Goal: Transaction & Acquisition: Purchase product/service

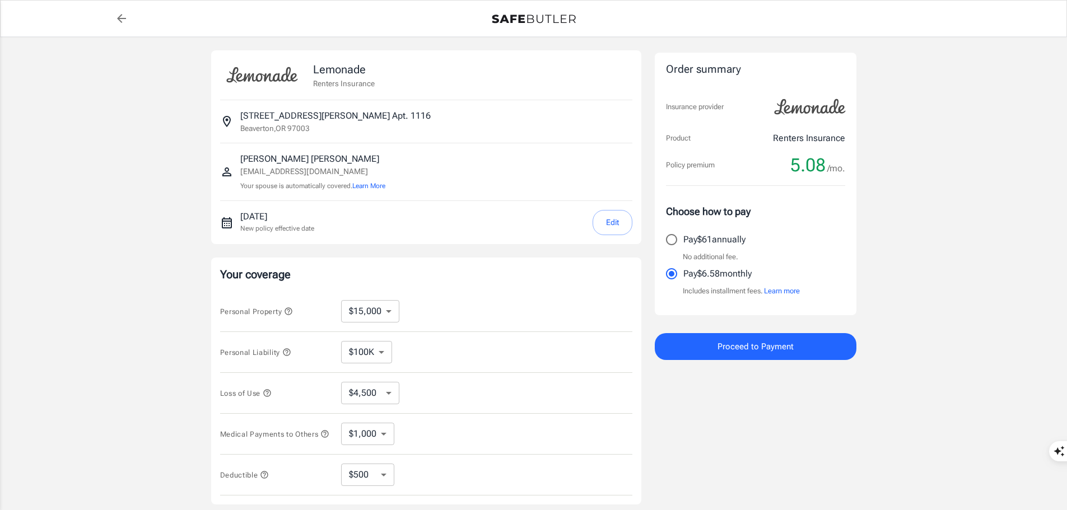
select select "15000"
select select "500"
click at [389, 314] on select "$10,000 $15,000 $20,000 $25,000 $30,000 $40,000 $50,000 $100K $150K $200K $250K" at bounding box center [370, 311] width 58 height 22
select select "20000"
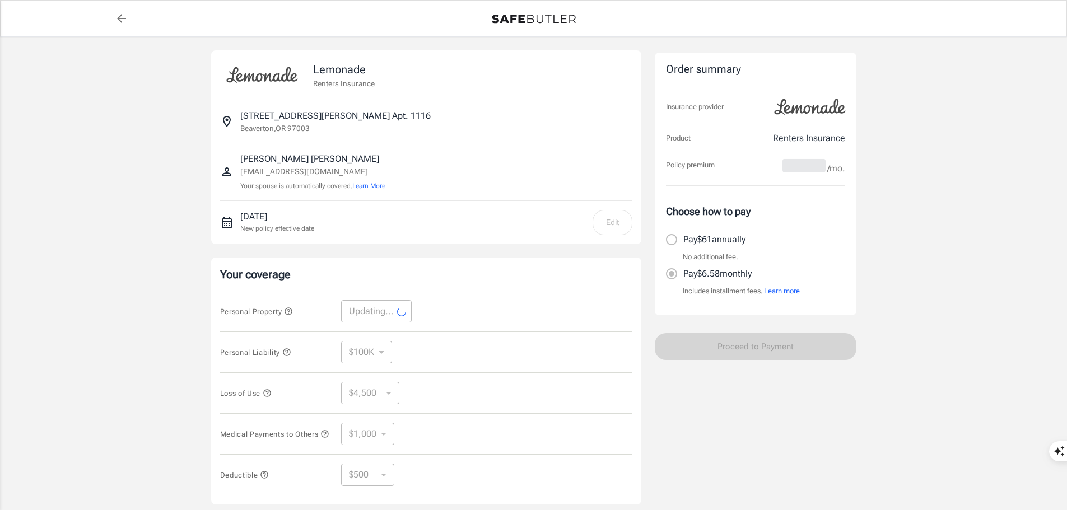
select select "20000"
select select "6000"
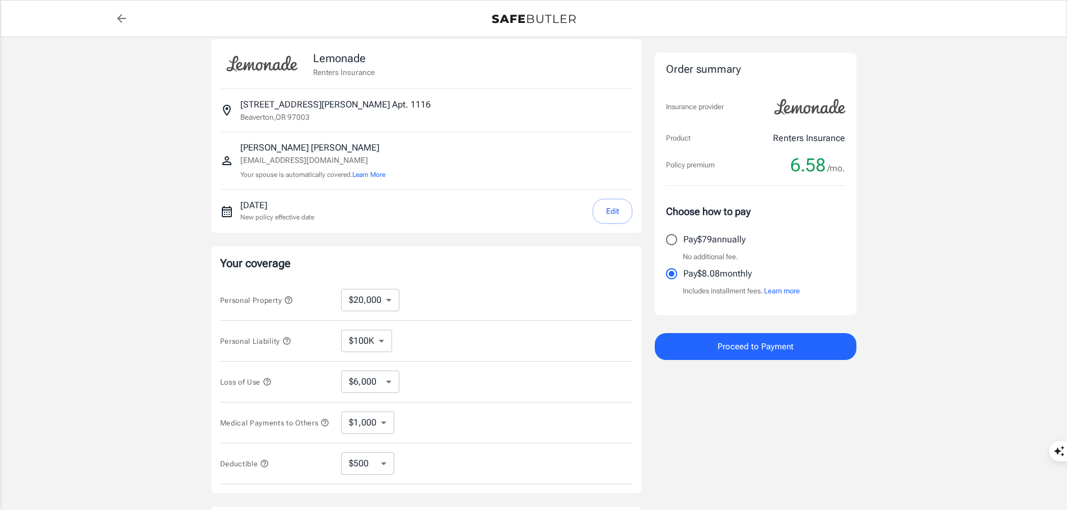
scroll to position [12, 0]
click at [619, 214] on button "Edit" at bounding box center [612, 210] width 40 height 25
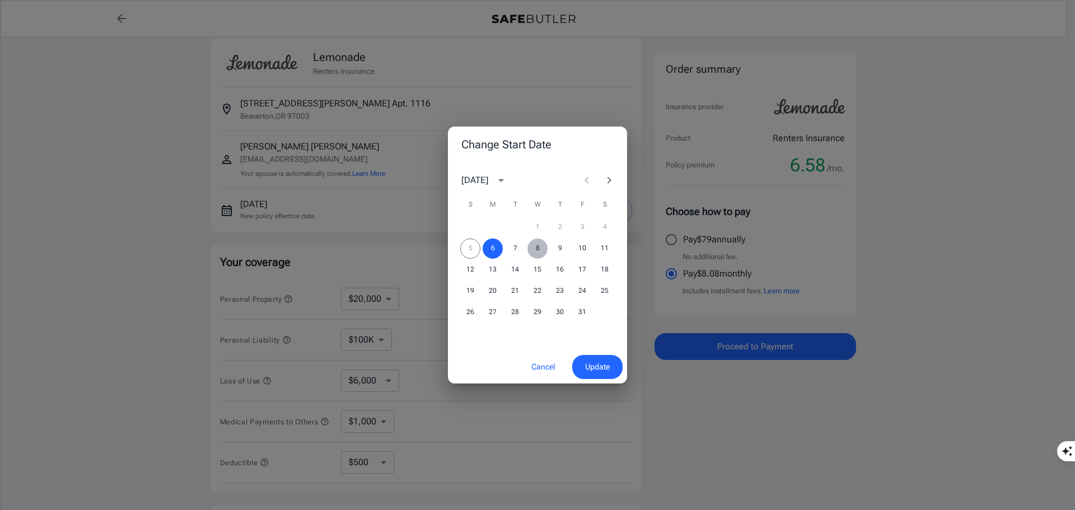
click at [539, 249] on button "8" at bounding box center [537, 249] width 20 height 20
click at [591, 364] on span "Update" at bounding box center [597, 367] width 25 height 14
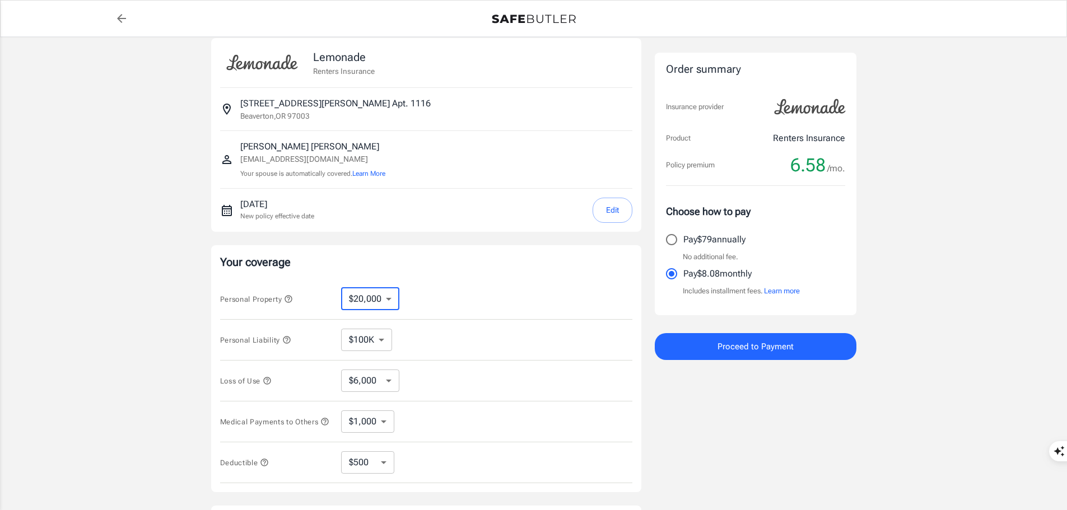
click at [386, 298] on select "$10,000 $15,000 $20,000 $25,000 $30,000 $40,000 $50,000 $100K $150K $200K $250K" at bounding box center [370, 299] width 58 height 22
select select "15000"
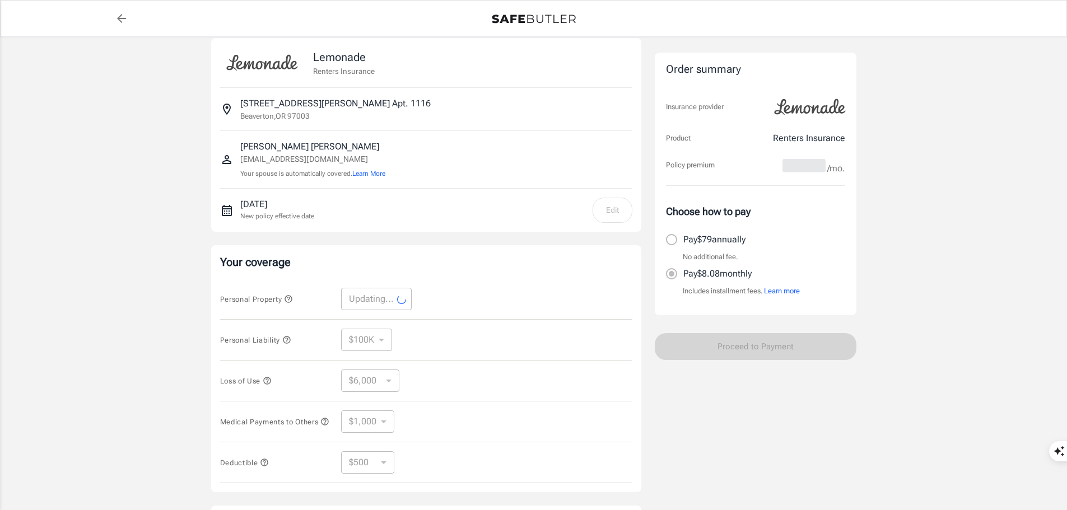
select select "15000"
select select "4500"
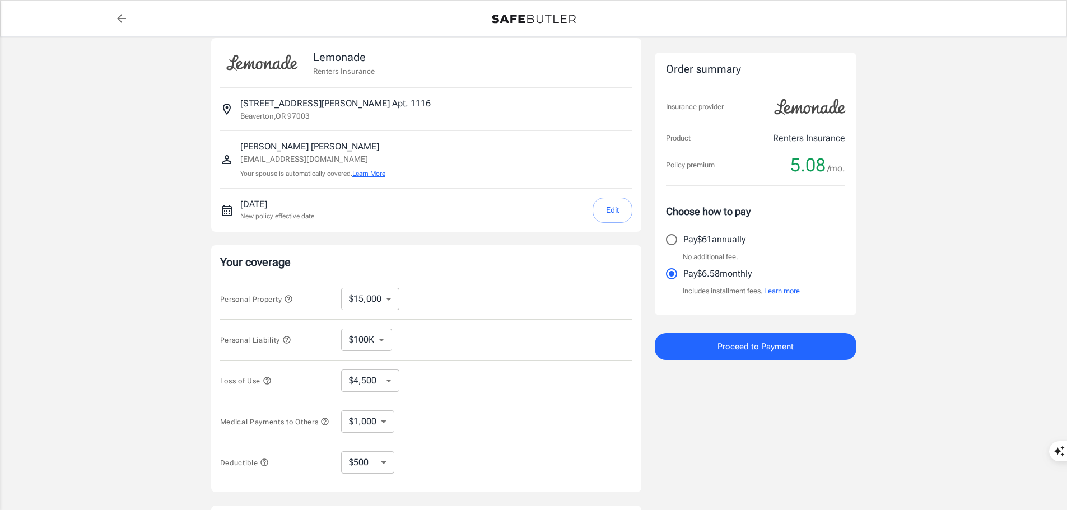
click at [378, 171] on button "Learn More" at bounding box center [368, 174] width 33 height 10
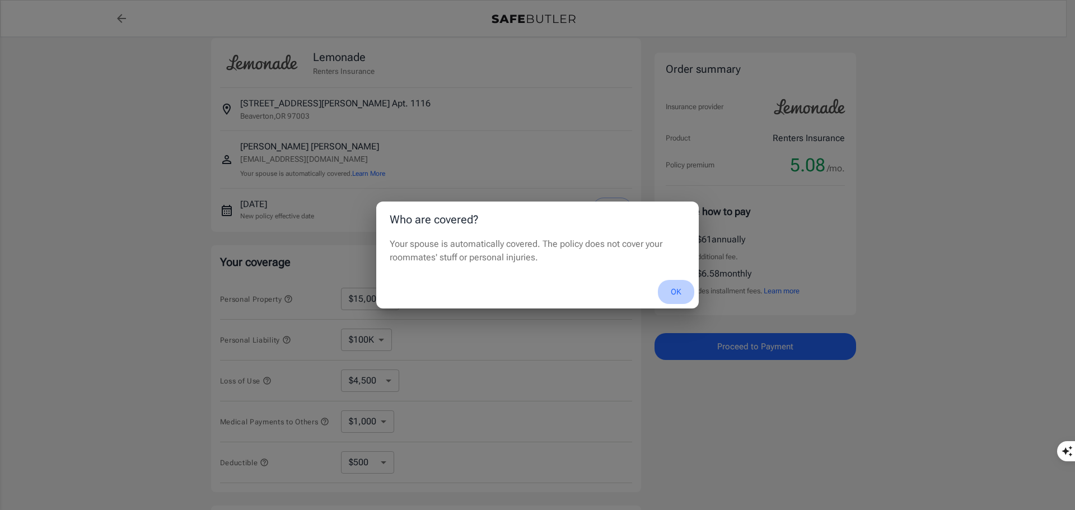
click at [674, 291] on button "OK" at bounding box center [676, 292] width 36 height 24
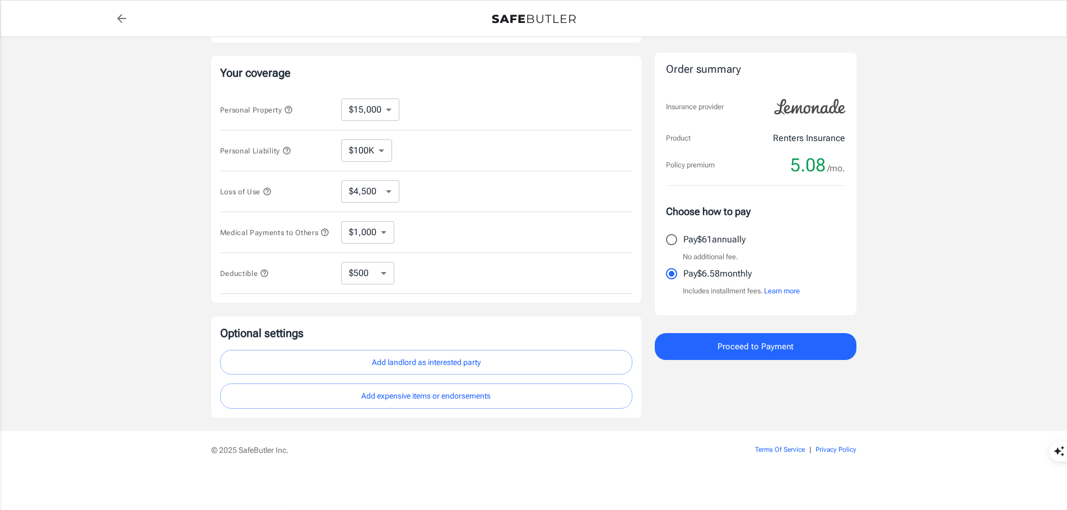
scroll to position [206, 0]
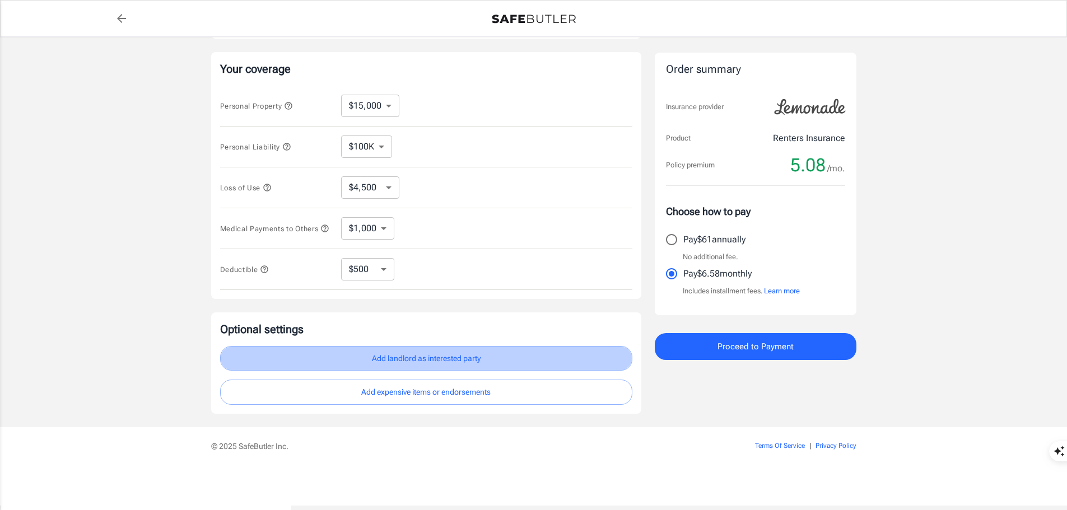
click at [496, 365] on button "Add landlord as interested party" at bounding box center [426, 358] width 412 height 25
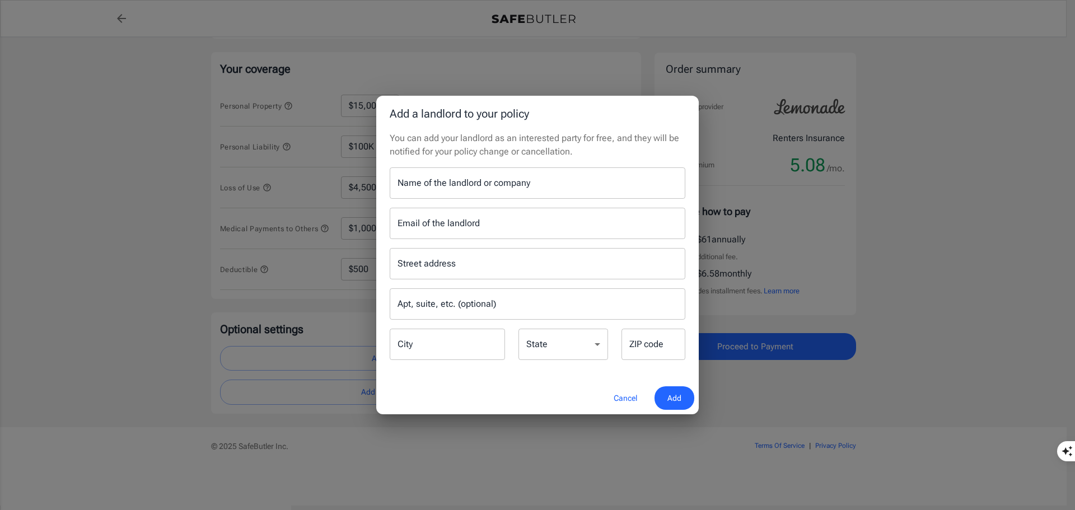
click at [512, 188] on input "Name of the landlord or company" at bounding box center [538, 182] width 296 height 31
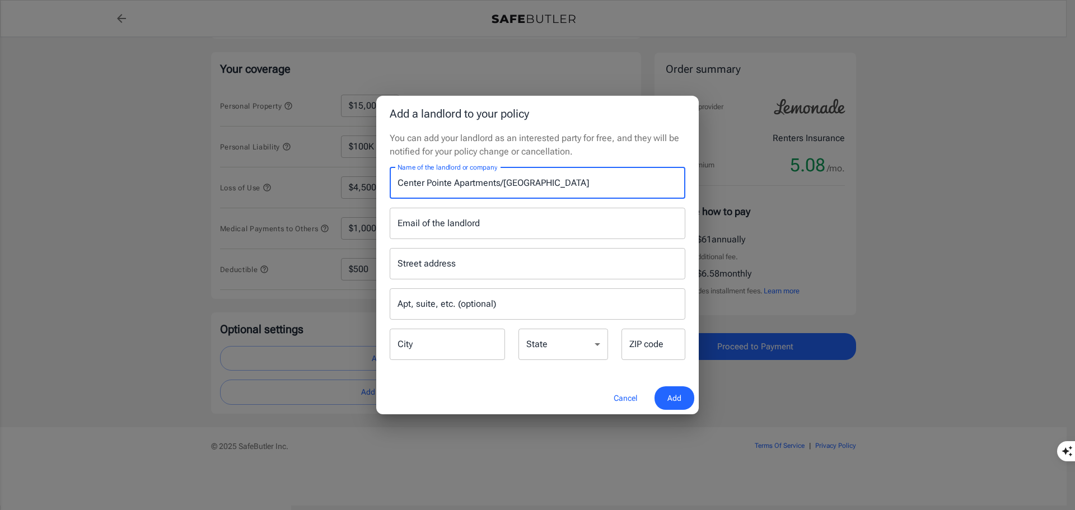
click at [503, 181] on input "Center Pointe Apartments/[GEOGRAPHIC_DATA]" at bounding box center [538, 182] width 296 height 31
click at [547, 181] on input "Center Pointe Apartments/[GEOGRAPHIC_DATA]" at bounding box center [538, 182] width 296 height 31
type input "Center Pointe Apartments/Sequoia Equities, Inc."
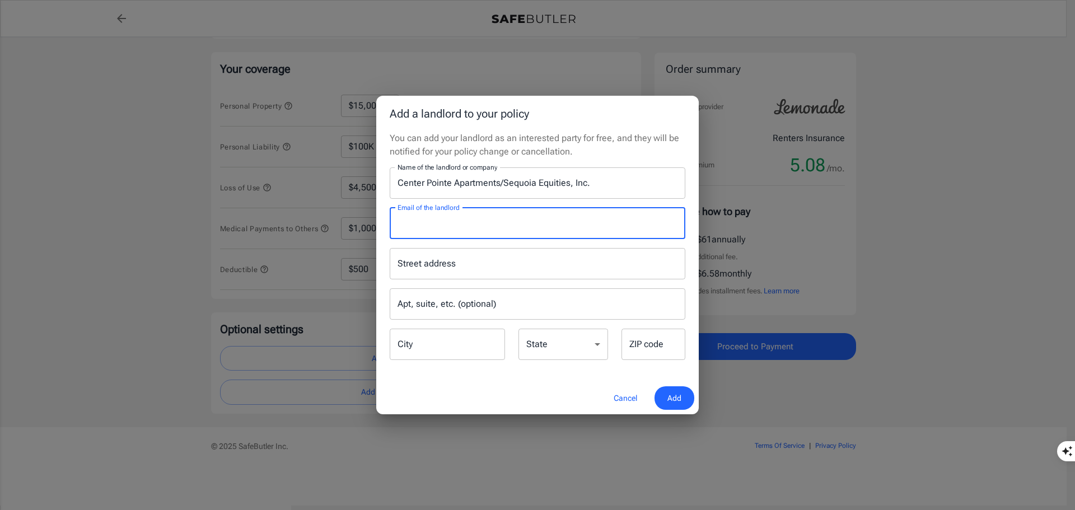
click at [511, 225] on input "Email of the landlord" at bounding box center [538, 223] width 296 height 31
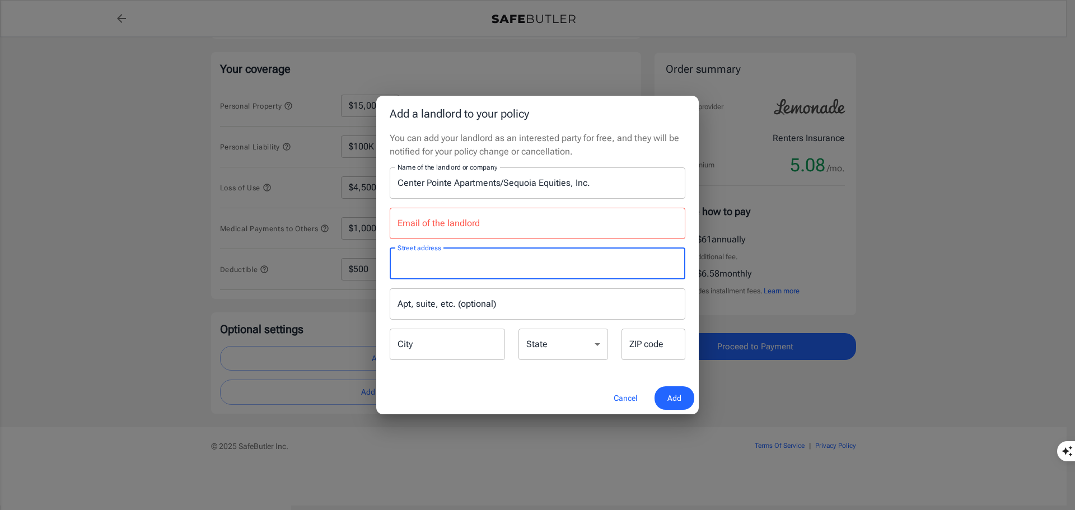
click at [421, 265] on input "Street address" at bounding box center [538, 263] width 286 height 21
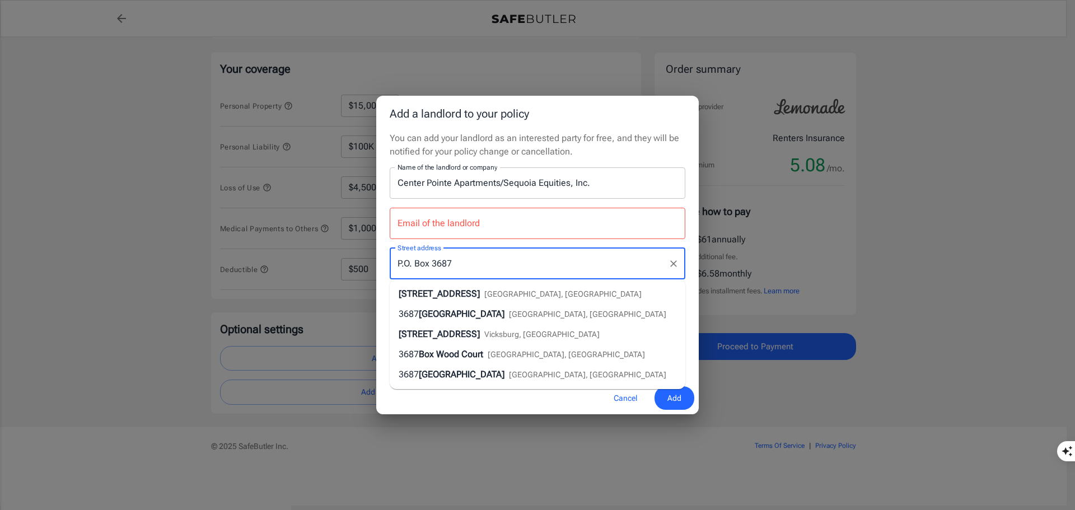
type input "P.O. Box 3687"
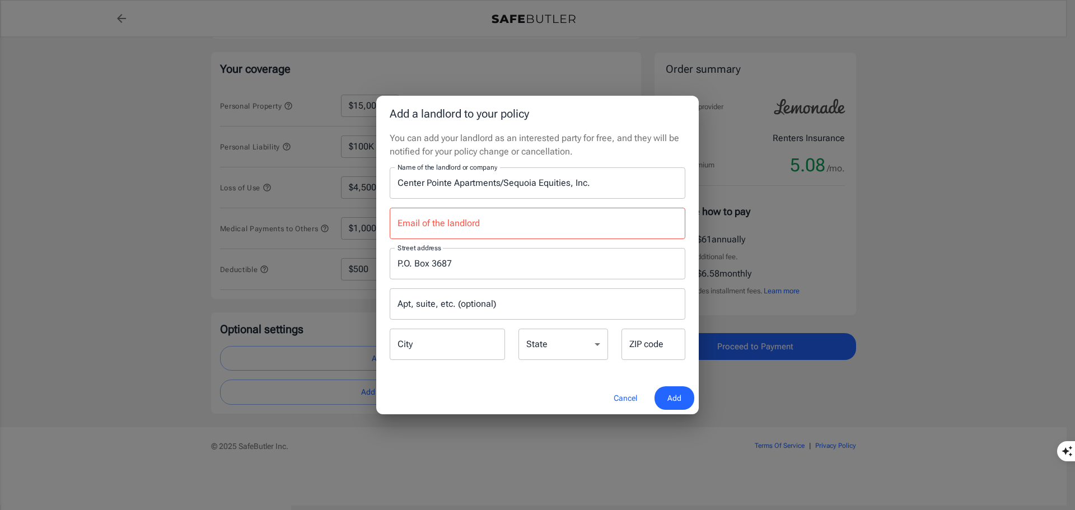
click at [376, 274] on div "You can add your landlord as an interested party for free, and they will be not…" at bounding box center [537, 257] width 323 height 250
click at [436, 348] on input "City" at bounding box center [447, 344] width 115 height 31
type input "Coppell"
select select "[GEOGRAPHIC_DATA]"
type input "75019"
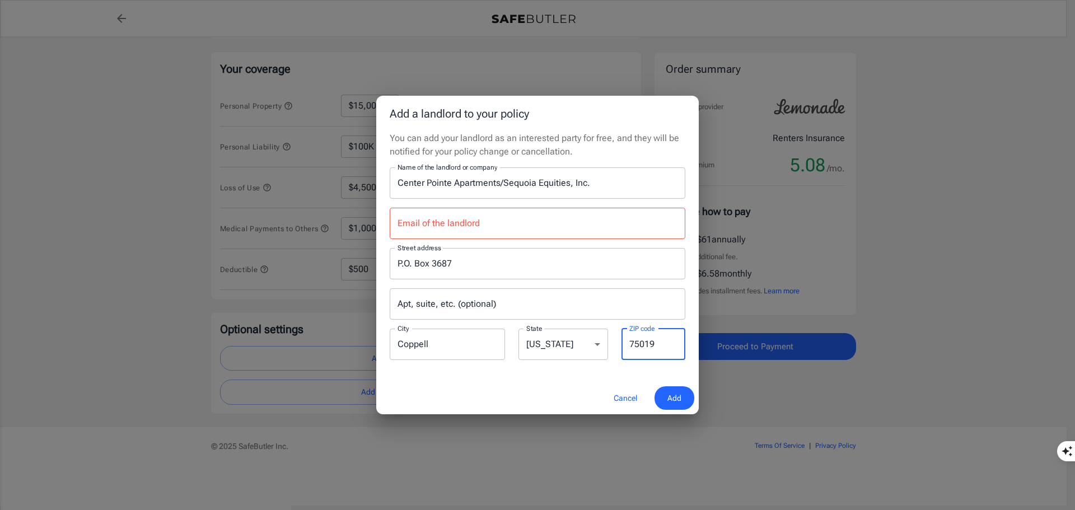
click at [442, 223] on input "Email of the landlord" at bounding box center [538, 223] width 296 height 31
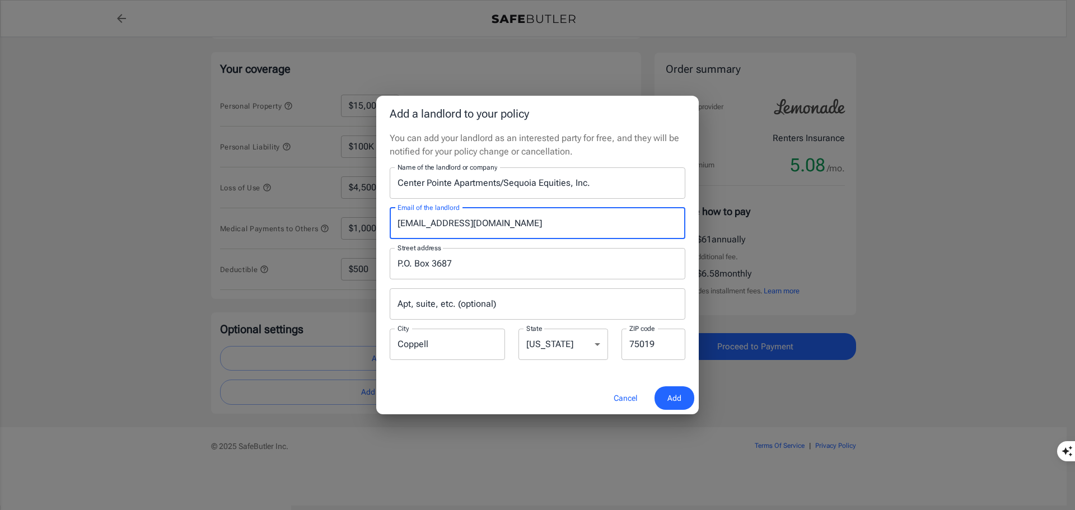
type input "[EMAIL_ADDRESS][DOMAIN_NAME]"
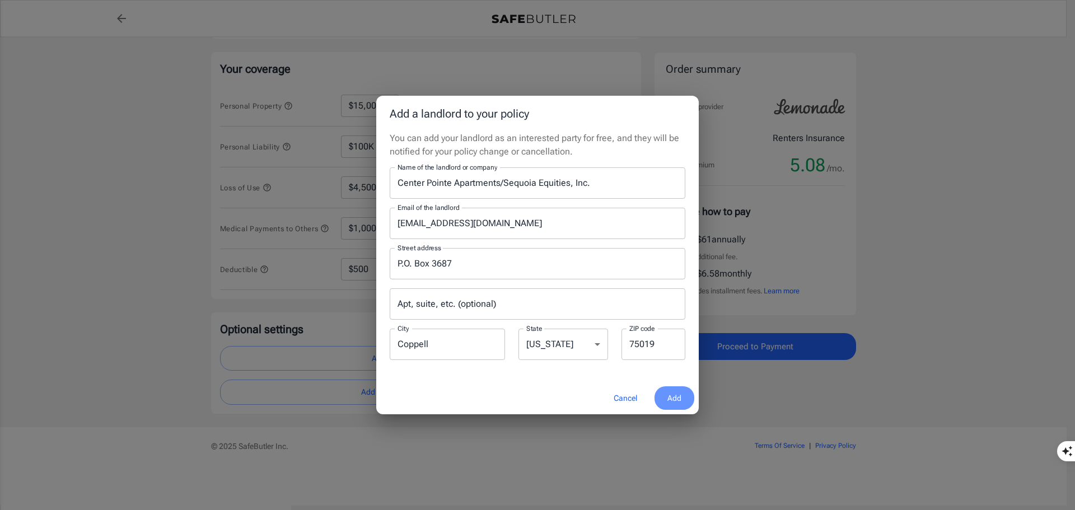
click at [680, 401] on span "Add" at bounding box center [674, 398] width 14 height 14
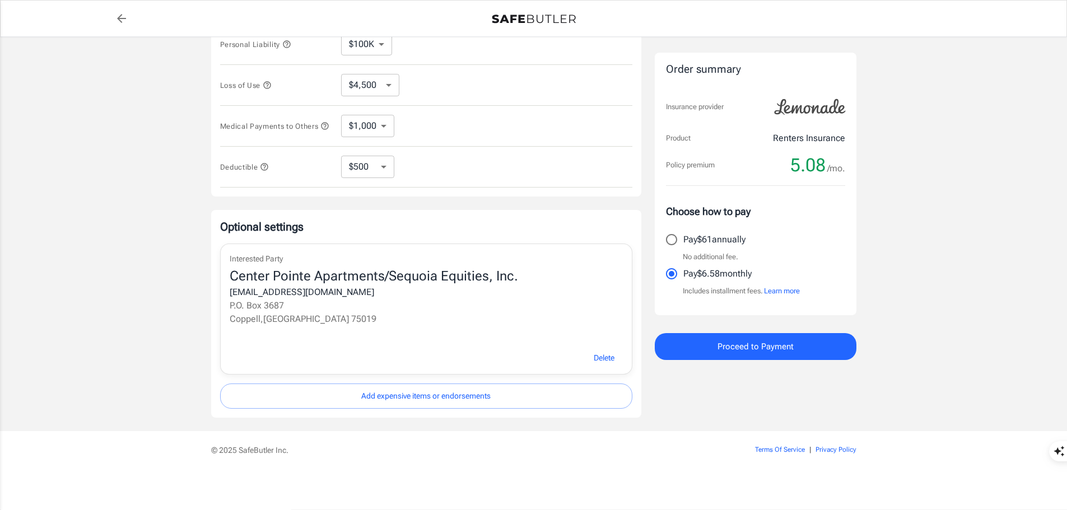
scroll to position [312, 0]
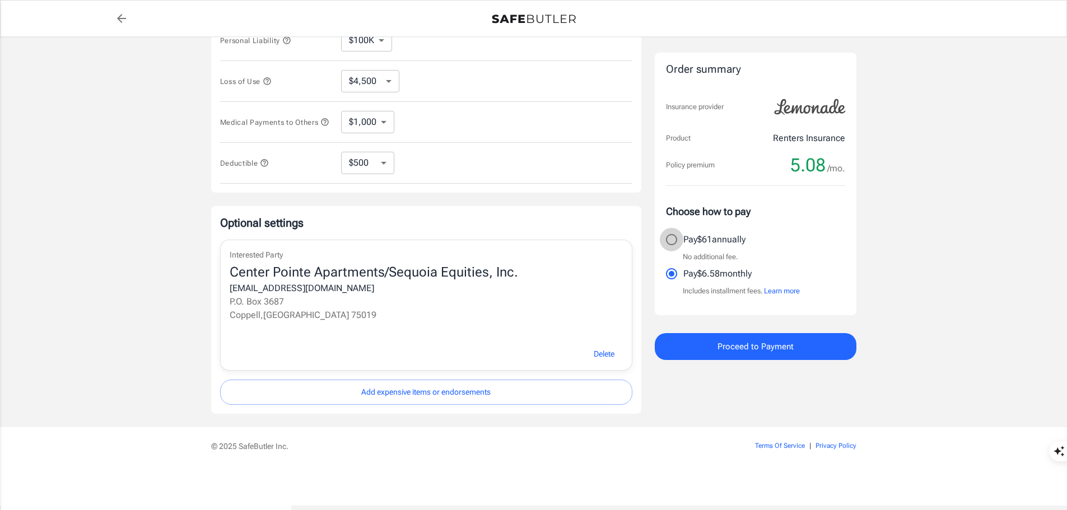
click at [670, 239] on input "Pay $61 annually" at bounding box center [672, 240] width 24 height 24
radio input "true"
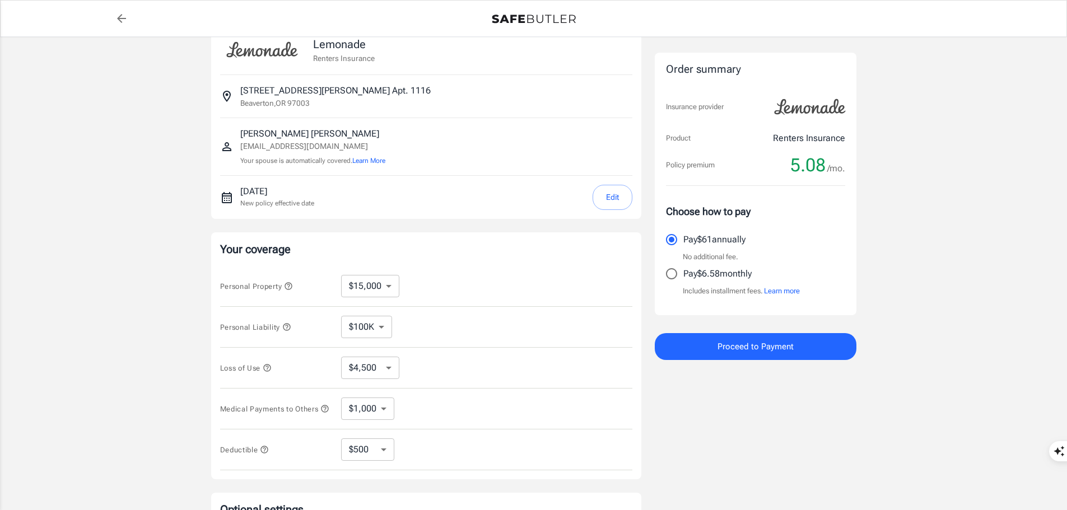
scroll to position [0, 0]
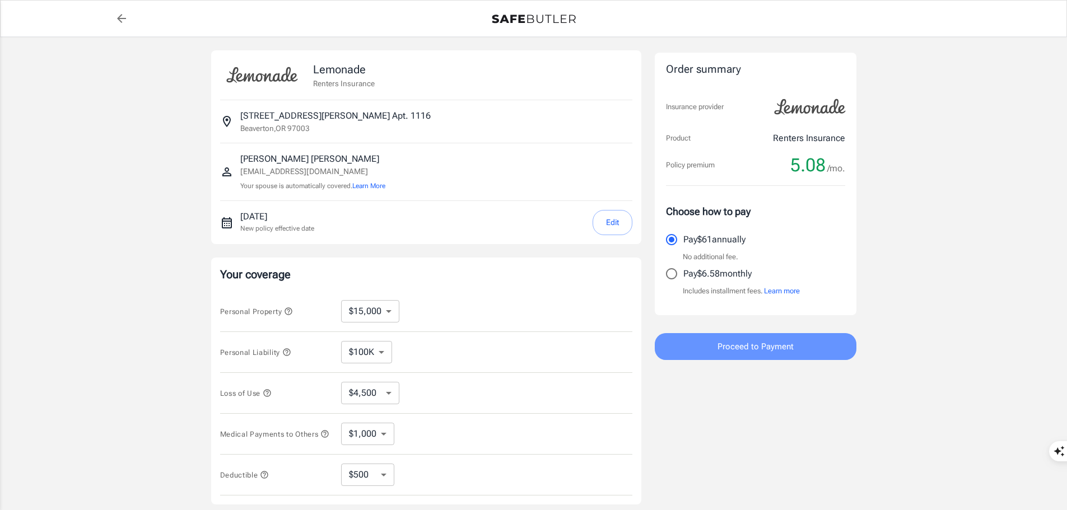
click at [772, 352] on span "Proceed to Payment" at bounding box center [755, 346] width 76 height 15
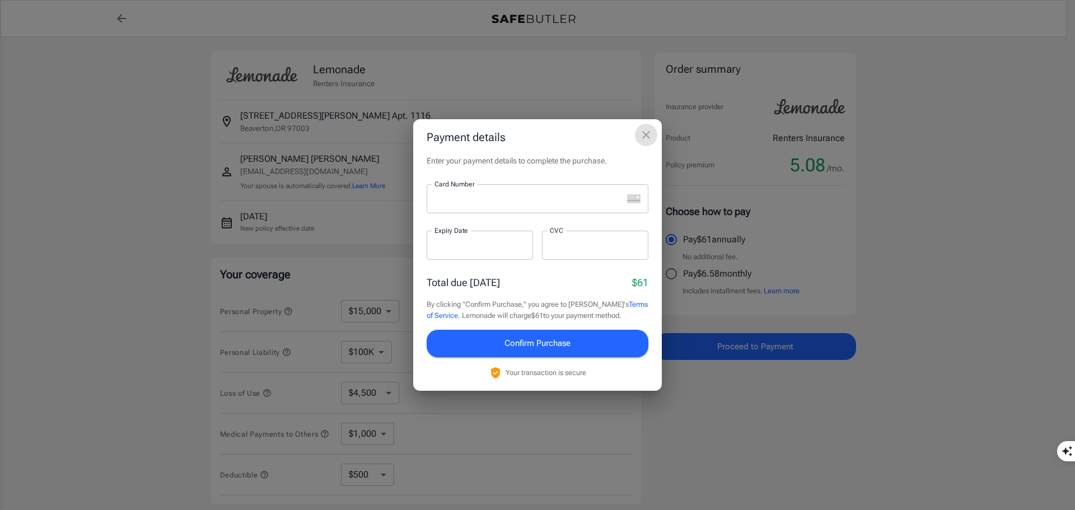
click at [650, 136] on icon "close" at bounding box center [645, 134] width 13 height 13
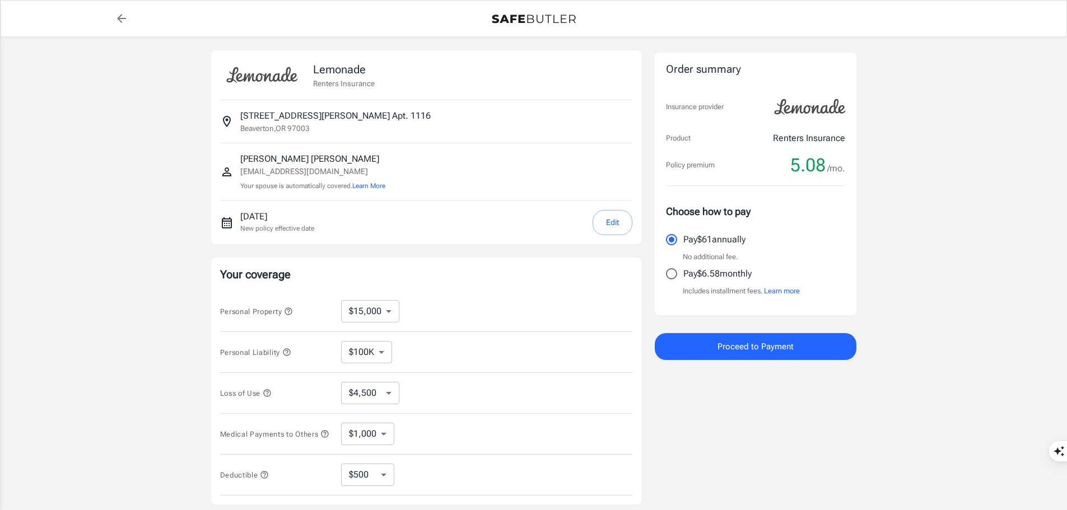
click at [655, 333] on button "Proceed to Payment" at bounding box center [756, 346] width 202 height 27
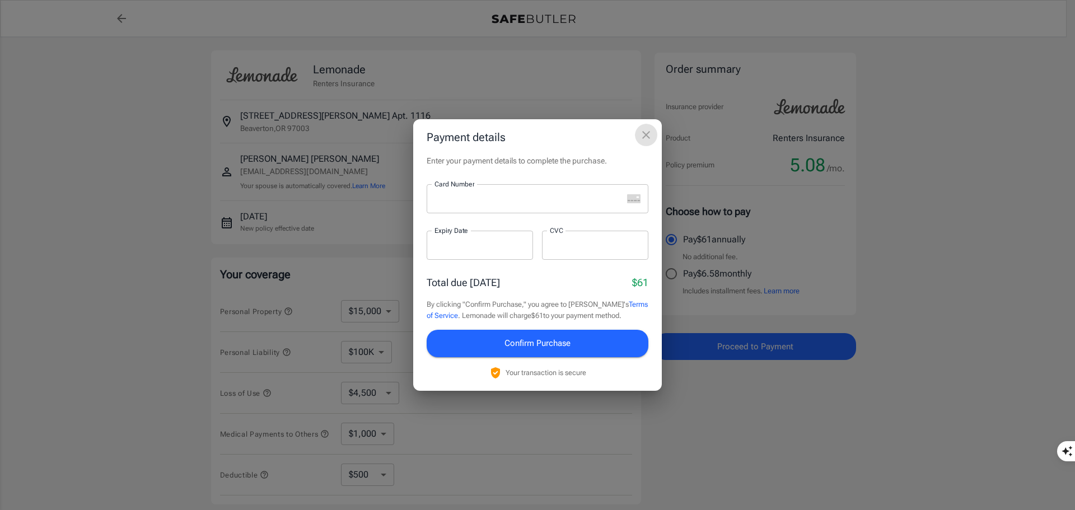
click at [647, 137] on icon "close" at bounding box center [645, 134] width 13 height 13
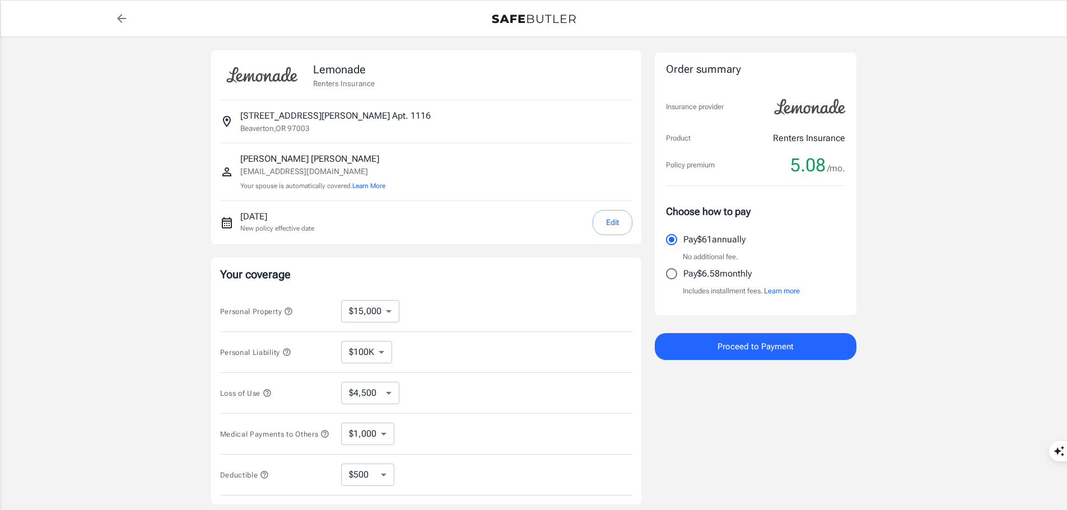
click at [289, 353] on icon "button" at bounding box center [286, 352] width 9 height 9
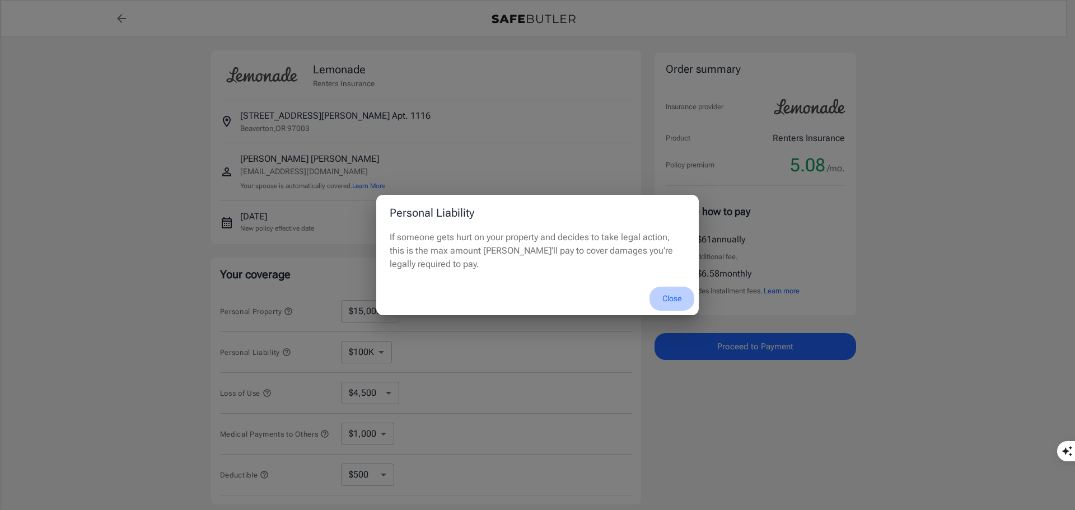
click at [671, 298] on button "Close" at bounding box center [672, 299] width 45 height 24
